Goal: Check status

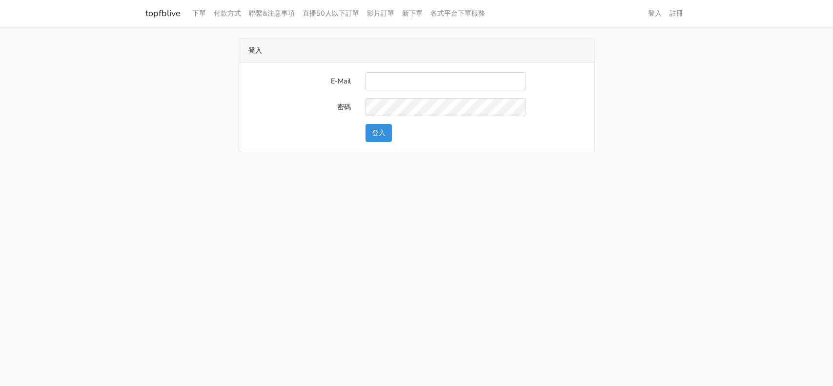
type input "[EMAIL_ADDRESS][DOMAIN_NAME]"
click at [386, 132] on button "登入" at bounding box center [378, 133] width 26 height 18
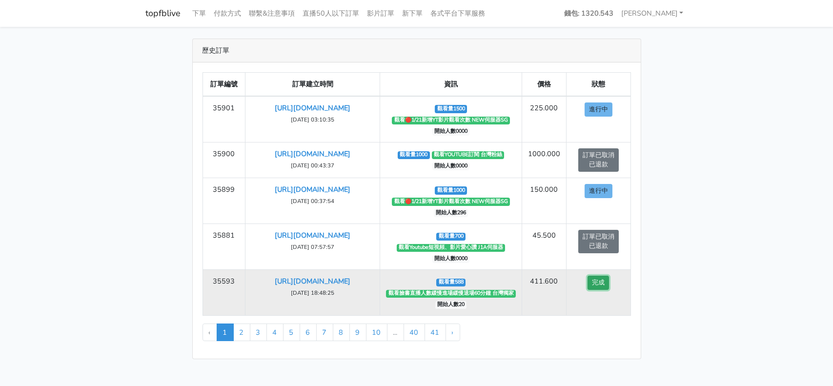
click at [600, 290] on button "完成" at bounding box center [597, 283] width 21 height 14
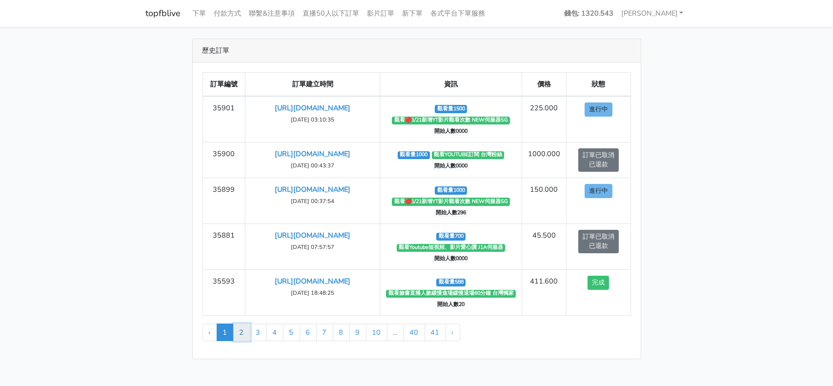
click at [242, 341] on link "2" at bounding box center [241, 332] width 17 height 18
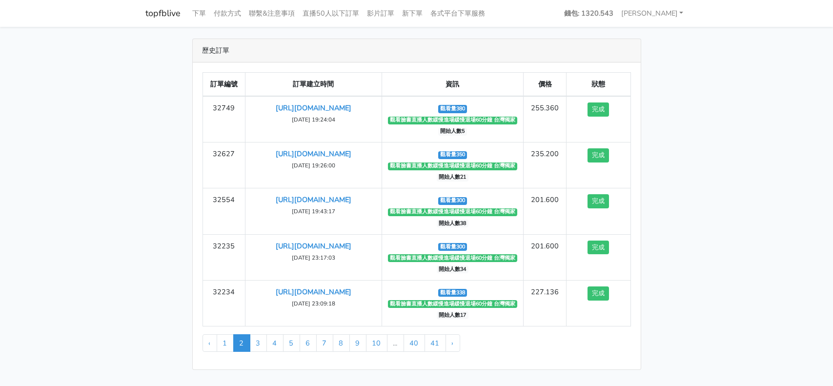
drag, startPoint x: 677, startPoint y: 120, endPoint x: 672, endPoint y: 89, distance: 32.1
click at [672, 89] on div "歷史訂單 訂單編號 訂單建立時間 資訊 價格 狀態 32749 https://www.facebook.com/share/v/1RB1PbGtru/ 完成…" at bounding box center [417, 204] width 556 height 331
click at [479, 11] on link "各式平台下單服務" at bounding box center [458, 13] width 62 height 19
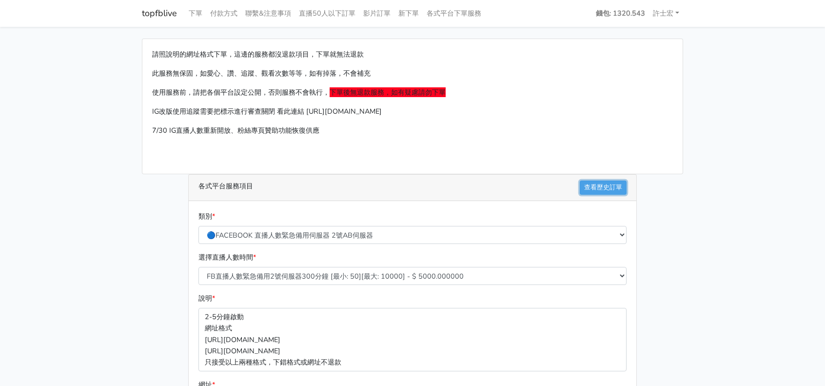
click at [602, 184] on link "查看歷史訂單" at bounding box center [603, 188] width 47 height 14
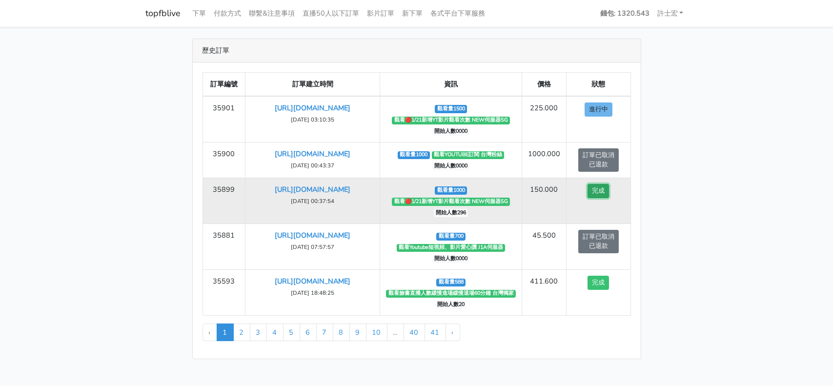
click at [604, 198] on button "完成" at bounding box center [597, 191] width 21 height 14
click at [603, 198] on button "完成" at bounding box center [597, 191] width 21 height 14
click at [600, 198] on button "完成" at bounding box center [597, 191] width 21 height 14
